Goal: Task Accomplishment & Management: Manage account settings

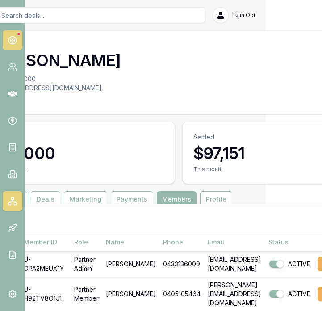
click at [18, 40] on link at bounding box center [13, 40] width 20 height 20
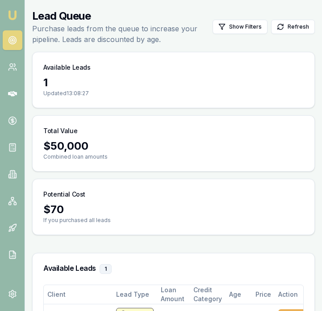
scroll to position [111, 0]
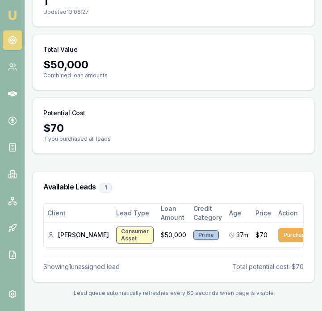
click at [17, 17] on link "Emu Broker" at bounding box center [12, 15] width 16 height 16
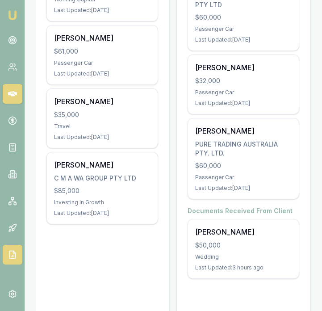
scroll to position [555, 0]
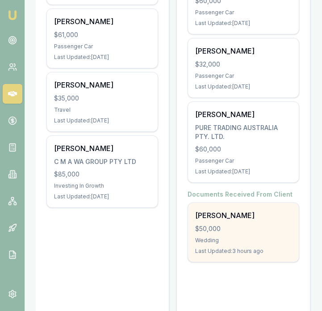
click at [224, 225] on div "$50,000" at bounding box center [243, 228] width 96 height 9
click at [0, 0] on div "Emu Broker Eujin Ooi Toggle Menu Your Deals Manage your deals and track your pr…" at bounding box center [161, 78] width 322 height 1266
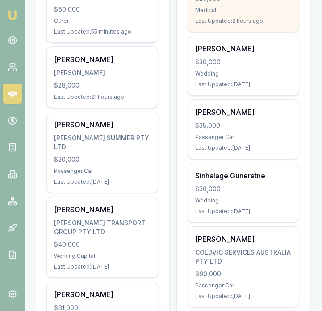
scroll to position [290, 0]
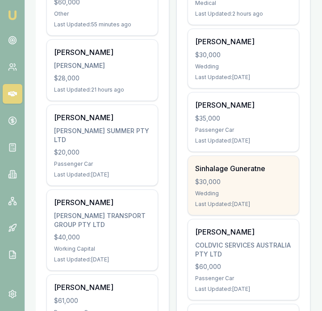
click at [216, 173] on div "Sinhalage Guneratne $30,000 Wedding Last Updated: 7 days ago" at bounding box center [243, 185] width 111 height 59
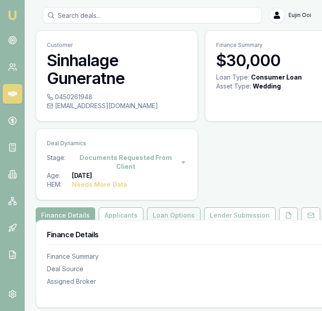
click at [170, 216] on button "Loan Options" at bounding box center [174, 215] width 54 height 16
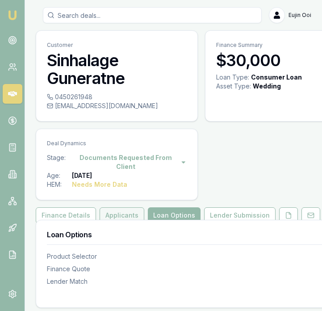
click at [126, 214] on button "Applicants" at bounding box center [122, 215] width 45 height 16
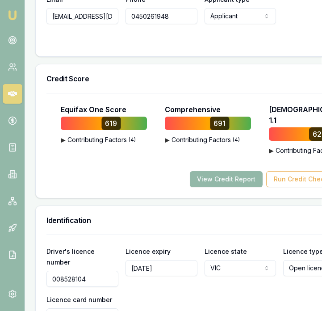
scroll to position [630, 0]
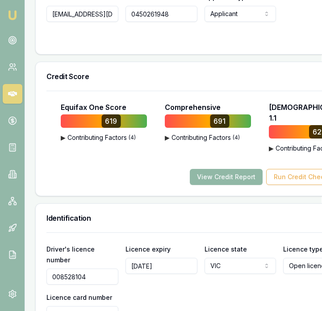
click at [206, 169] on button "View Credit Report" at bounding box center [226, 177] width 73 height 16
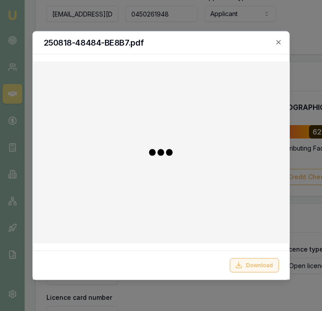
click at [258, 263] on button "Download" at bounding box center [254, 265] width 49 height 14
click at [309, 209] on div at bounding box center [161, 155] width 322 height 311
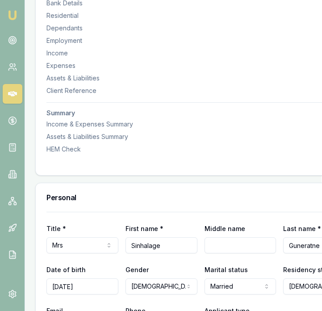
scroll to position [20, 0]
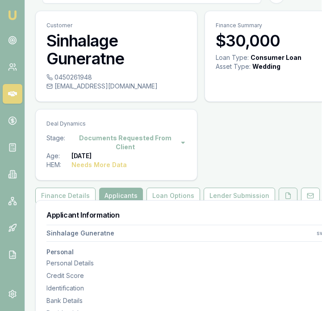
click at [279, 188] on button at bounding box center [288, 196] width 19 height 16
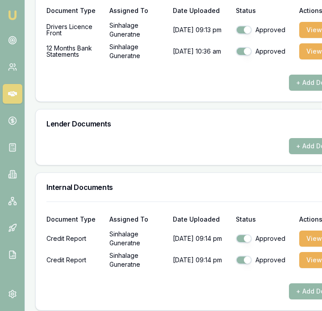
scroll to position [466, 0]
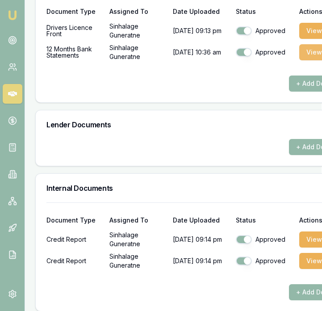
click at [305, 50] on button "View" at bounding box center [314, 52] width 30 height 16
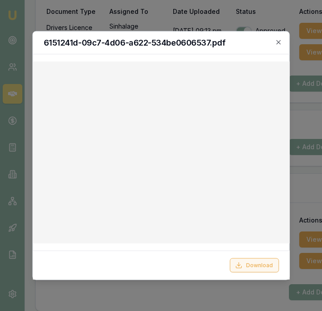
click at [240, 264] on icon at bounding box center [238, 264] width 7 height 7
